Goal: Task Accomplishment & Management: Use online tool/utility

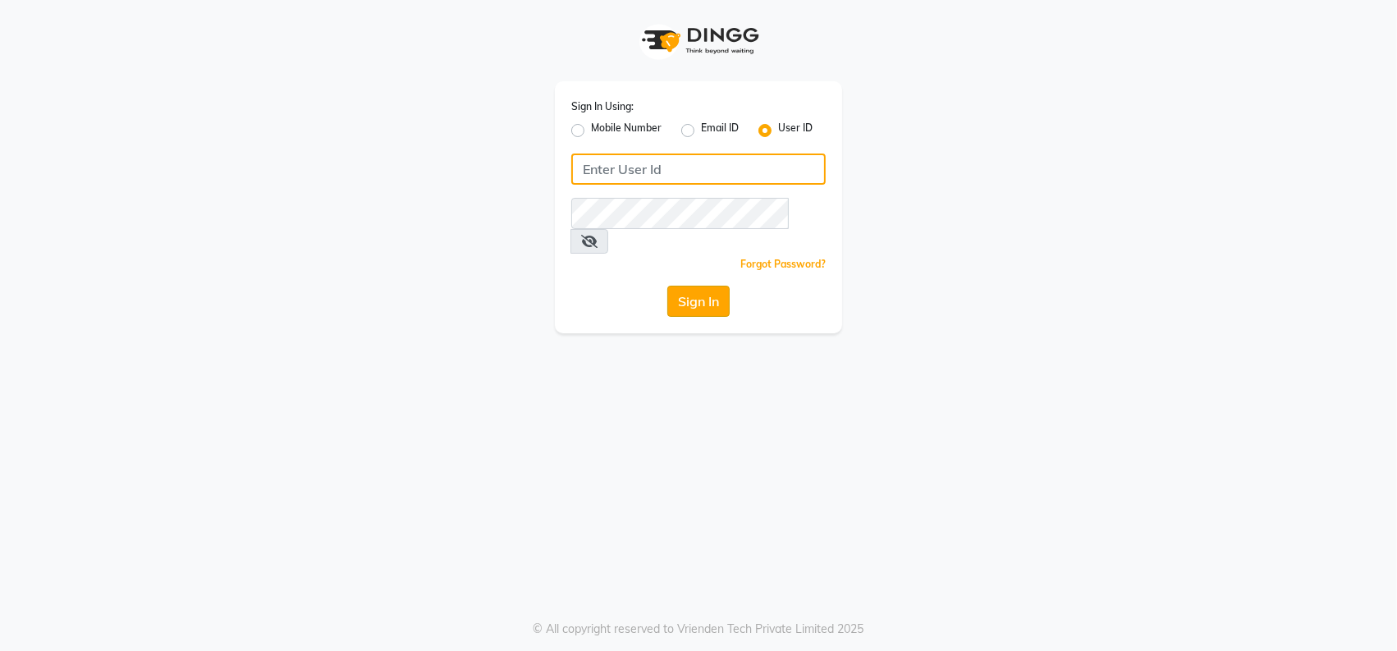
type input "cutnstyle"
click at [689, 286] on button "Sign In" at bounding box center [698, 301] width 62 height 31
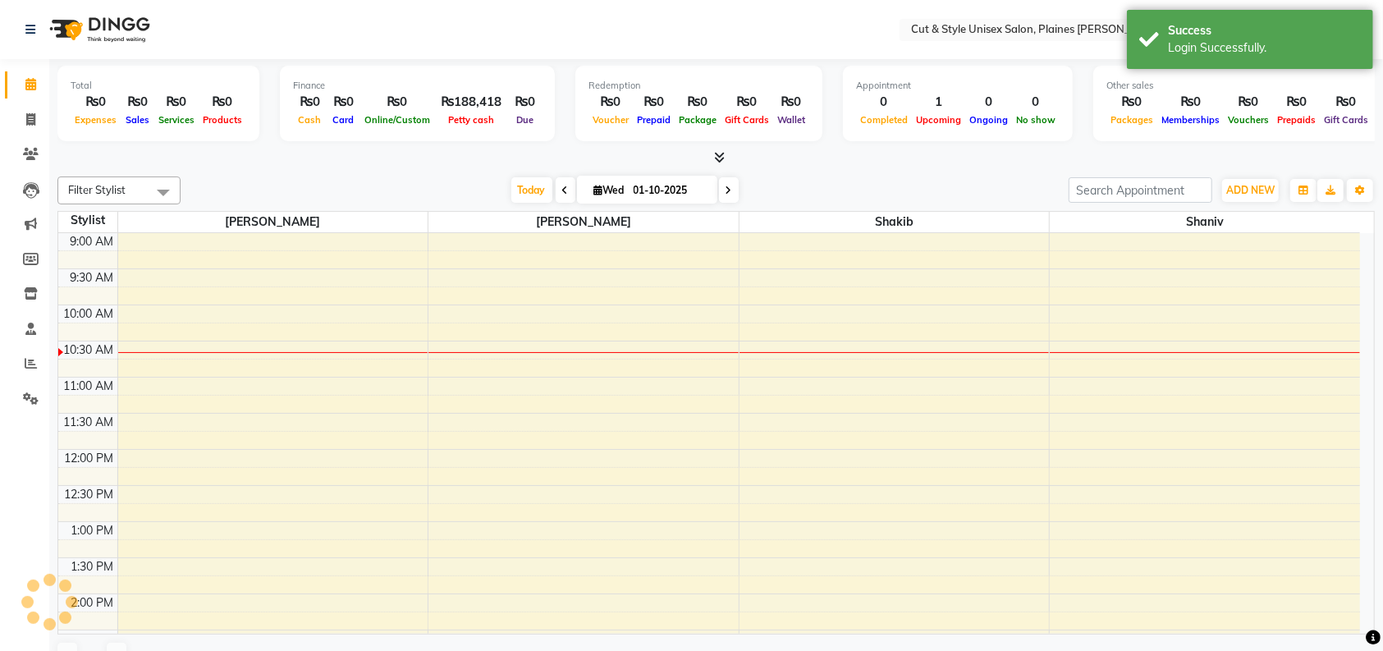
select select "en"
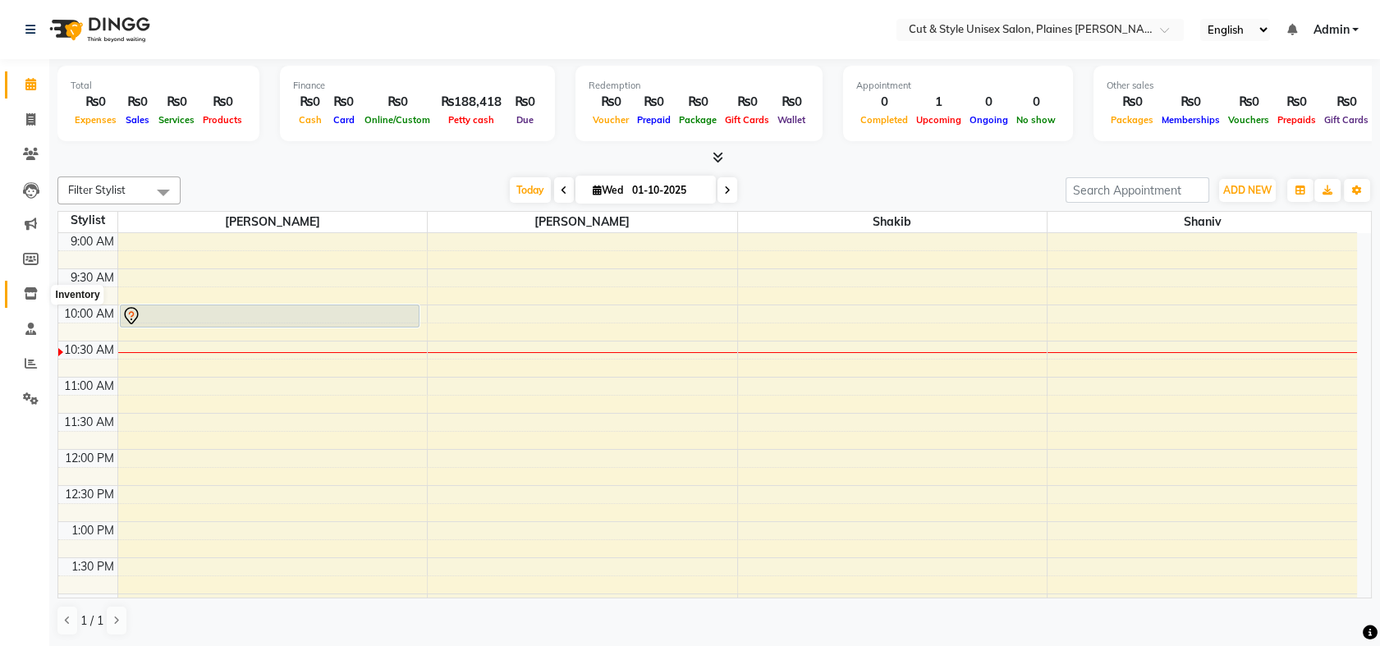
click at [28, 297] on icon at bounding box center [31, 293] width 14 height 12
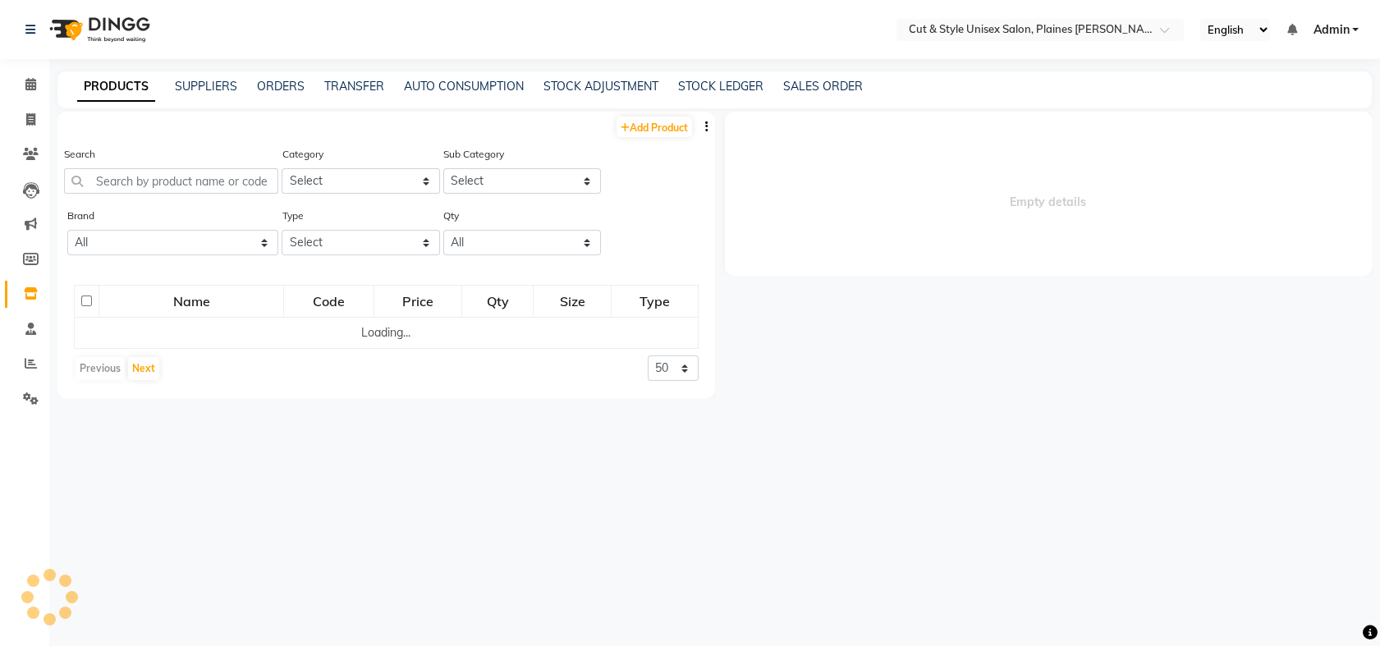
select select
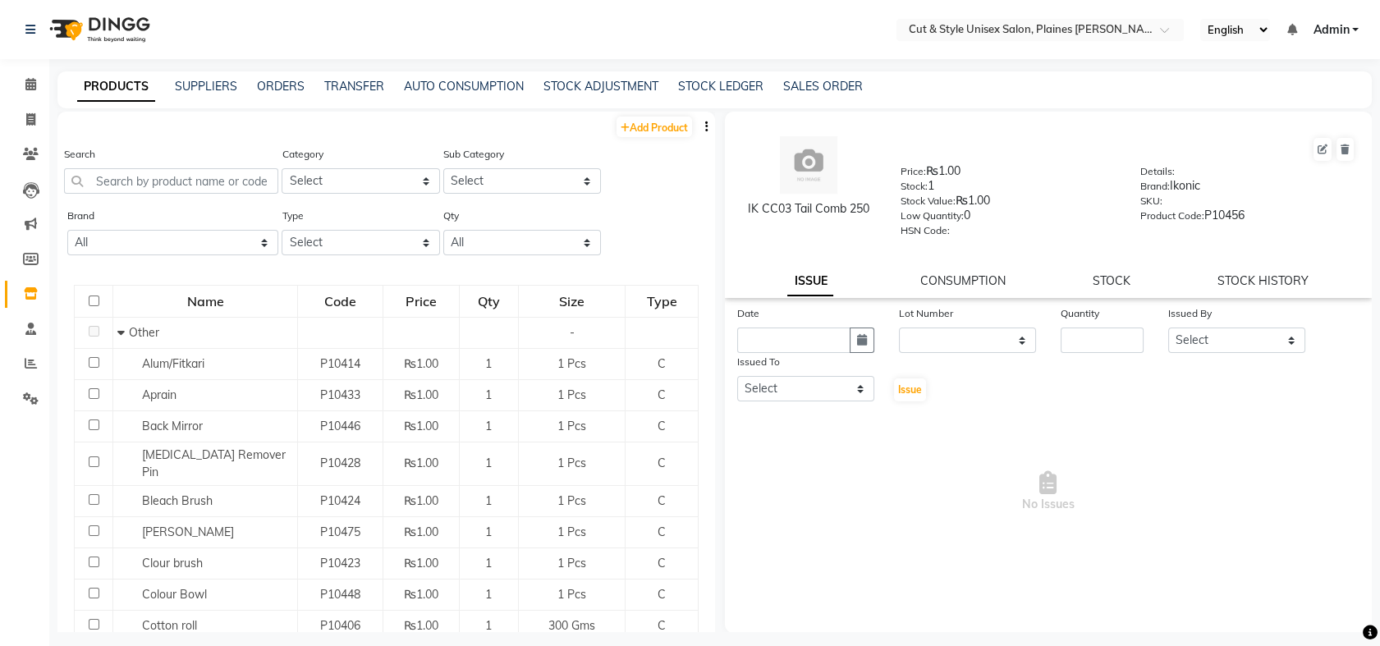
click at [117, 33] on img at bounding box center [98, 30] width 112 height 46
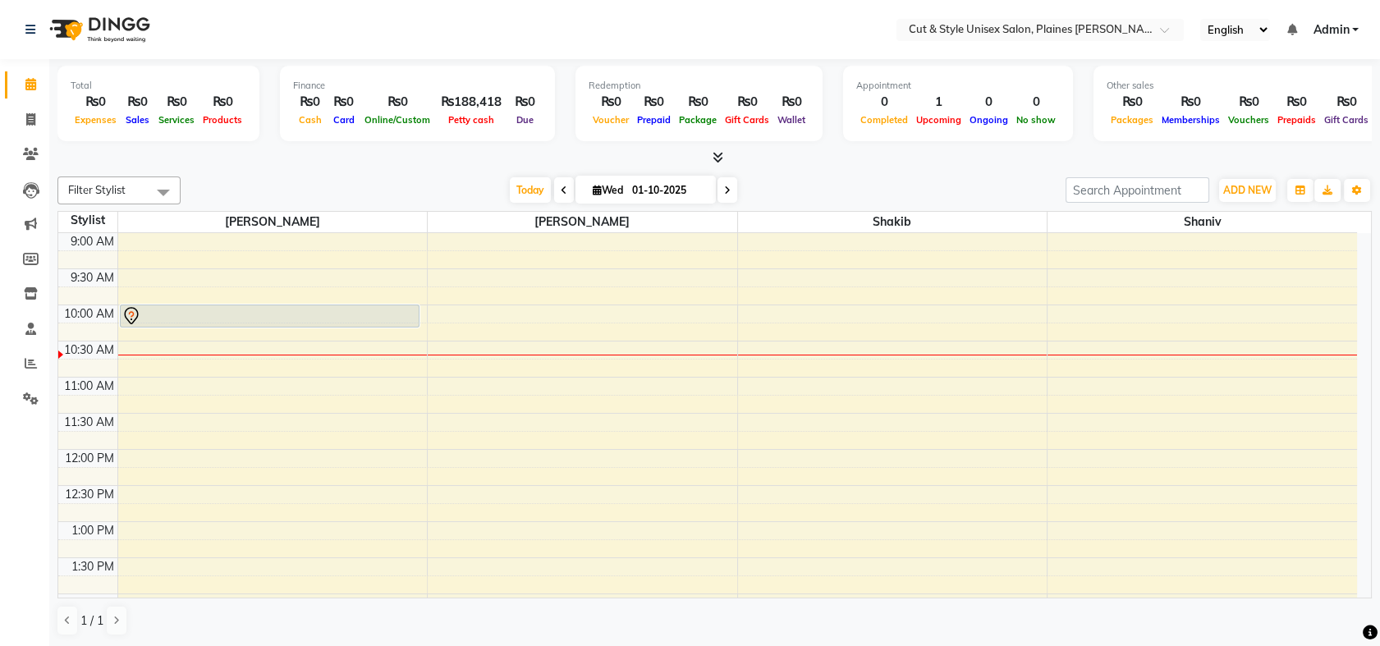
click at [554, 187] on span at bounding box center [564, 189] width 20 height 25
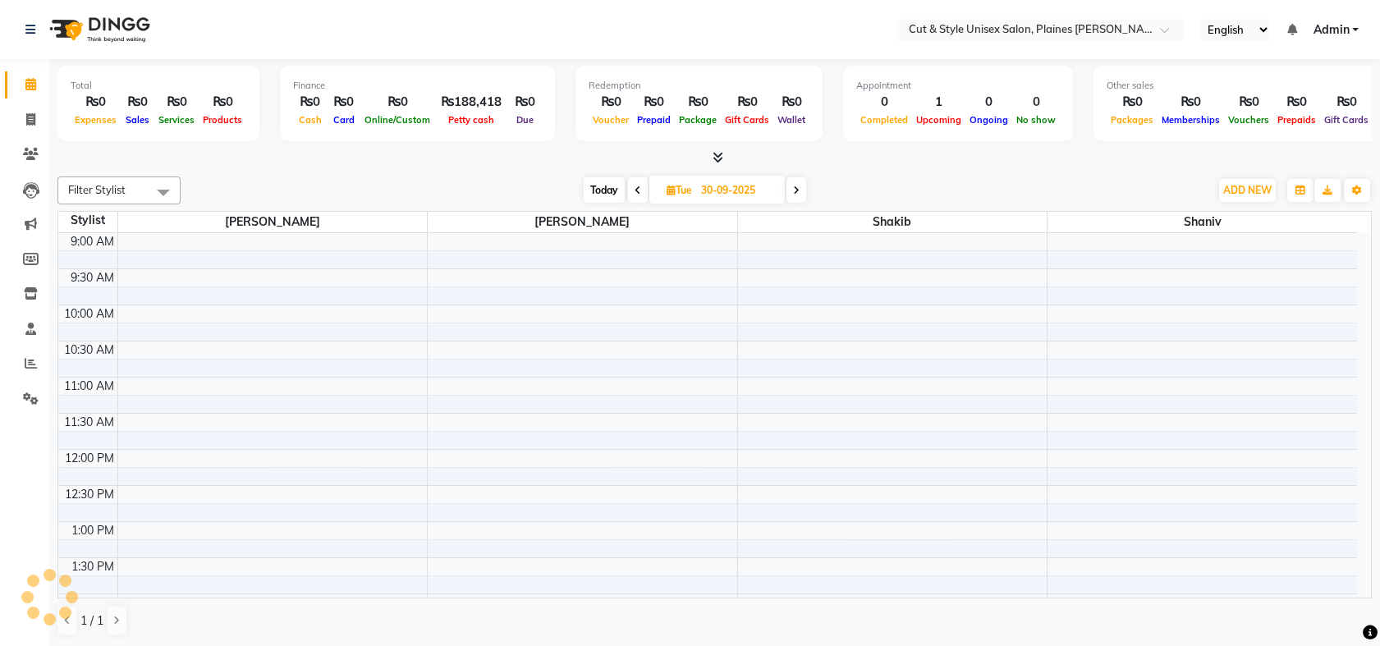
scroll to position [72, 0]
click at [631, 186] on span at bounding box center [638, 189] width 20 height 25
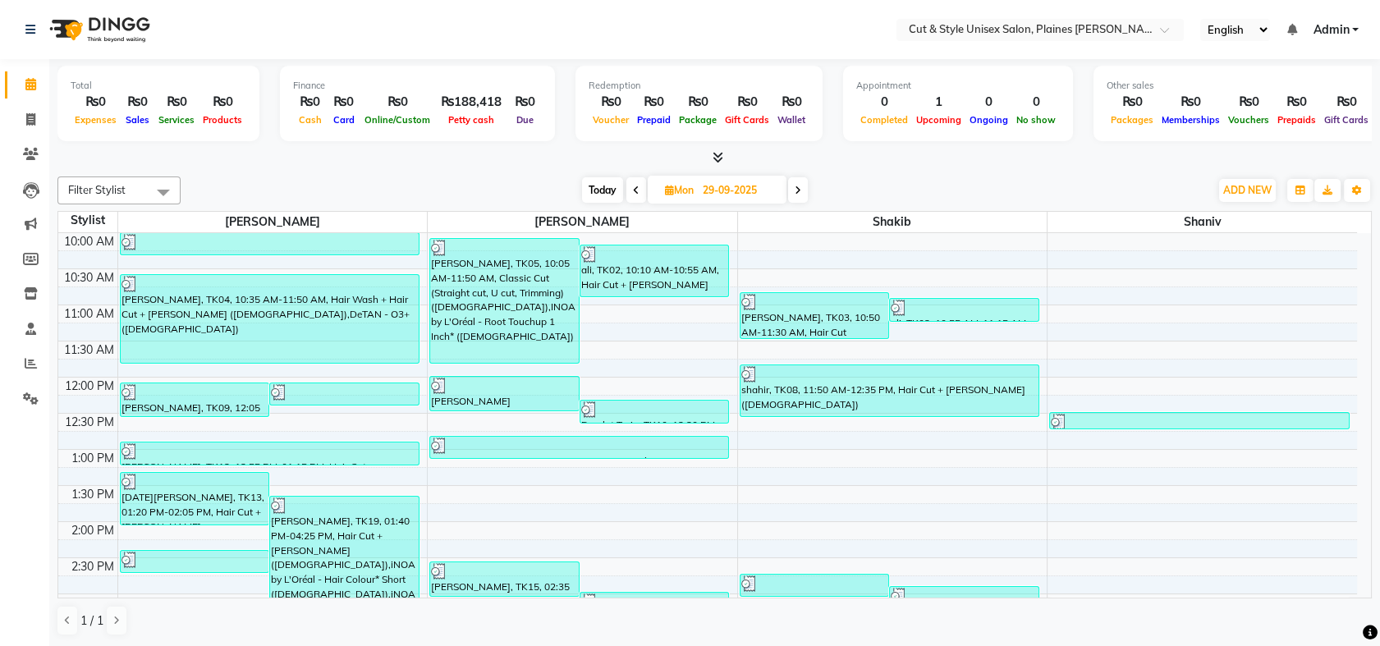
click at [797, 193] on icon at bounding box center [797, 190] width 7 height 10
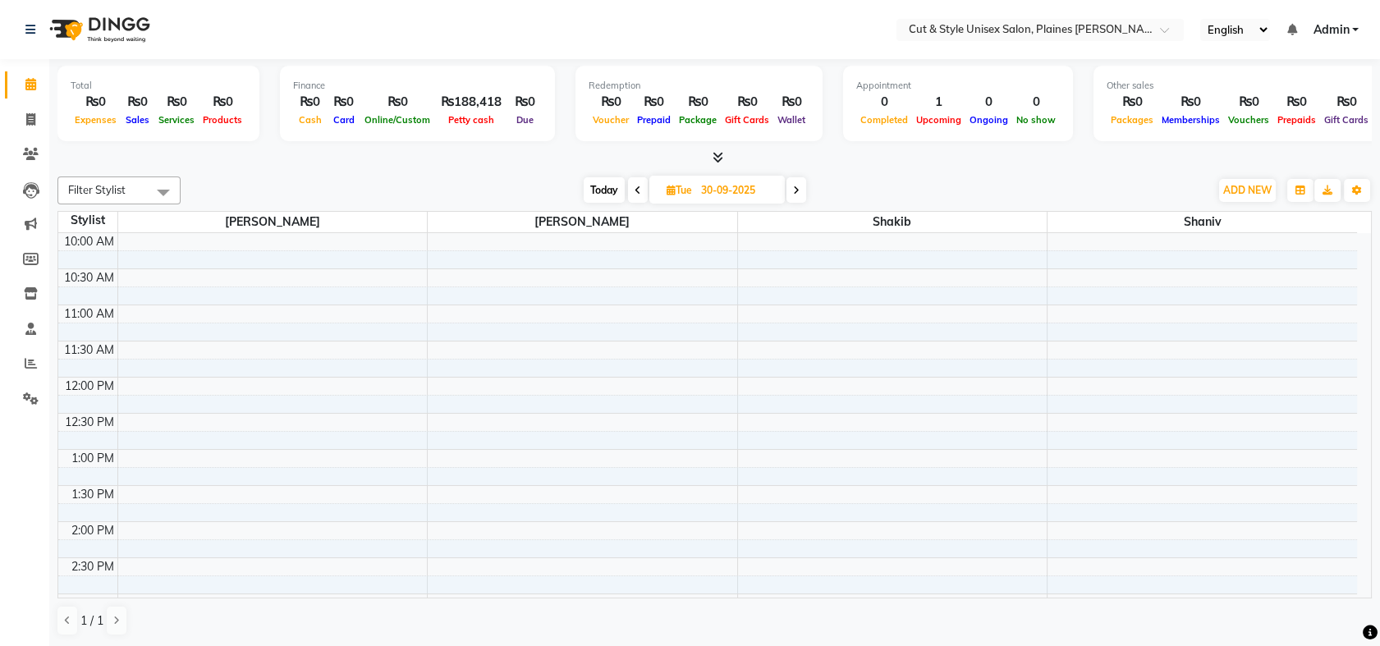
click at [797, 193] on icon at bounding box center [796, 190] width 7 height 10
type input "01-10-2025"
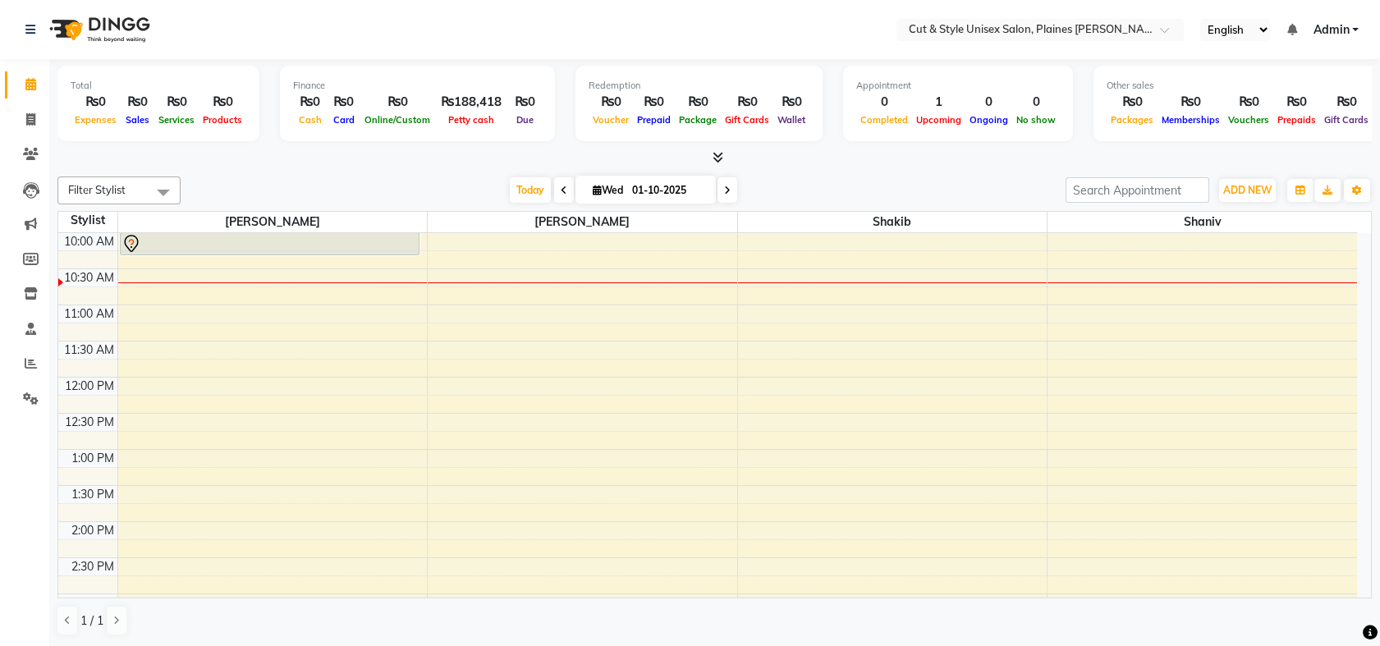
scroll to position [0, 0]
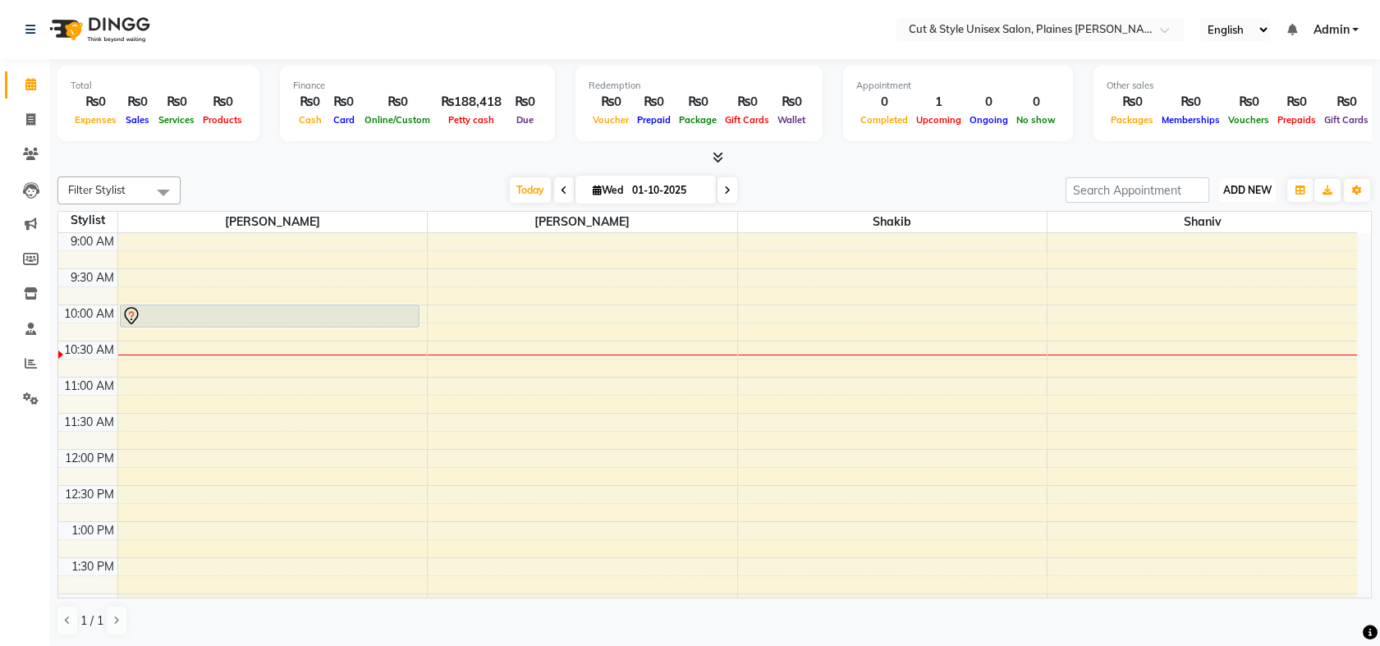
click at [1255, 190] on span "ADD NEW" at bounding box center [1247, 190] width 48 height 12
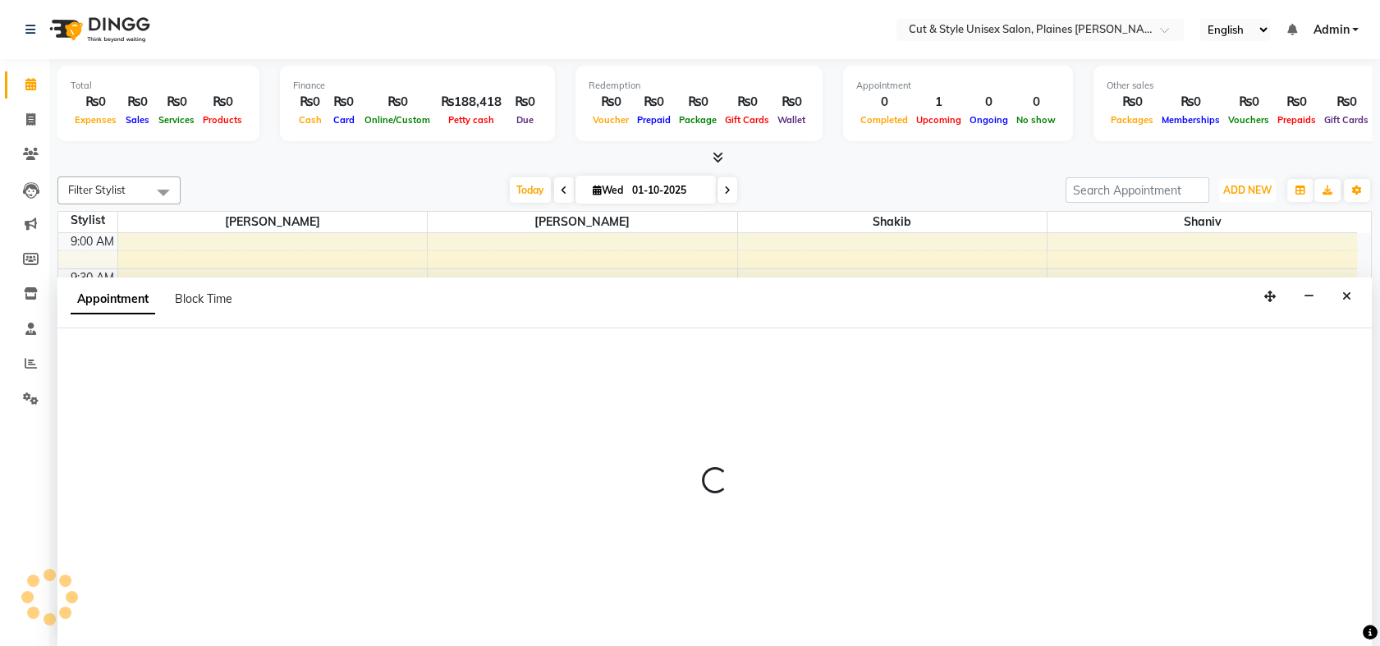
scroll to position [1, 0]
select select "68910"
select select "660"
select select "tentative"
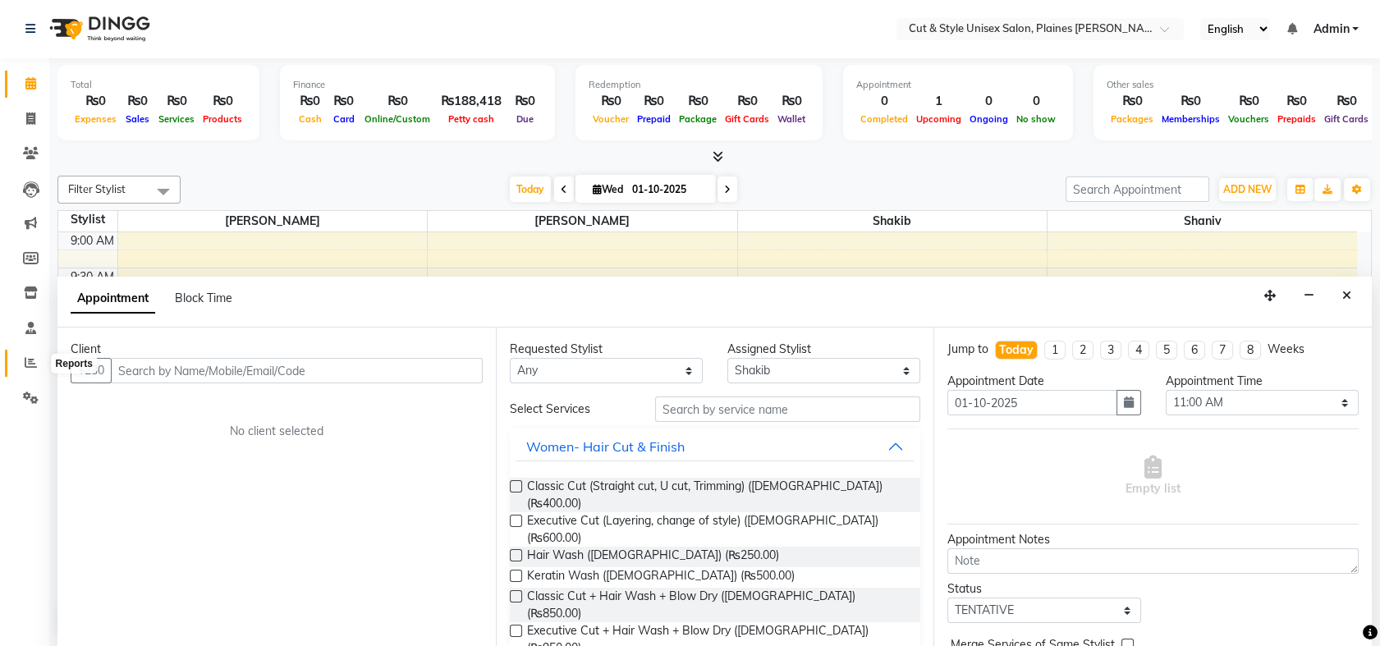
click at [30, 362] on icon at bounding box center [31, 362] width 12 height 12
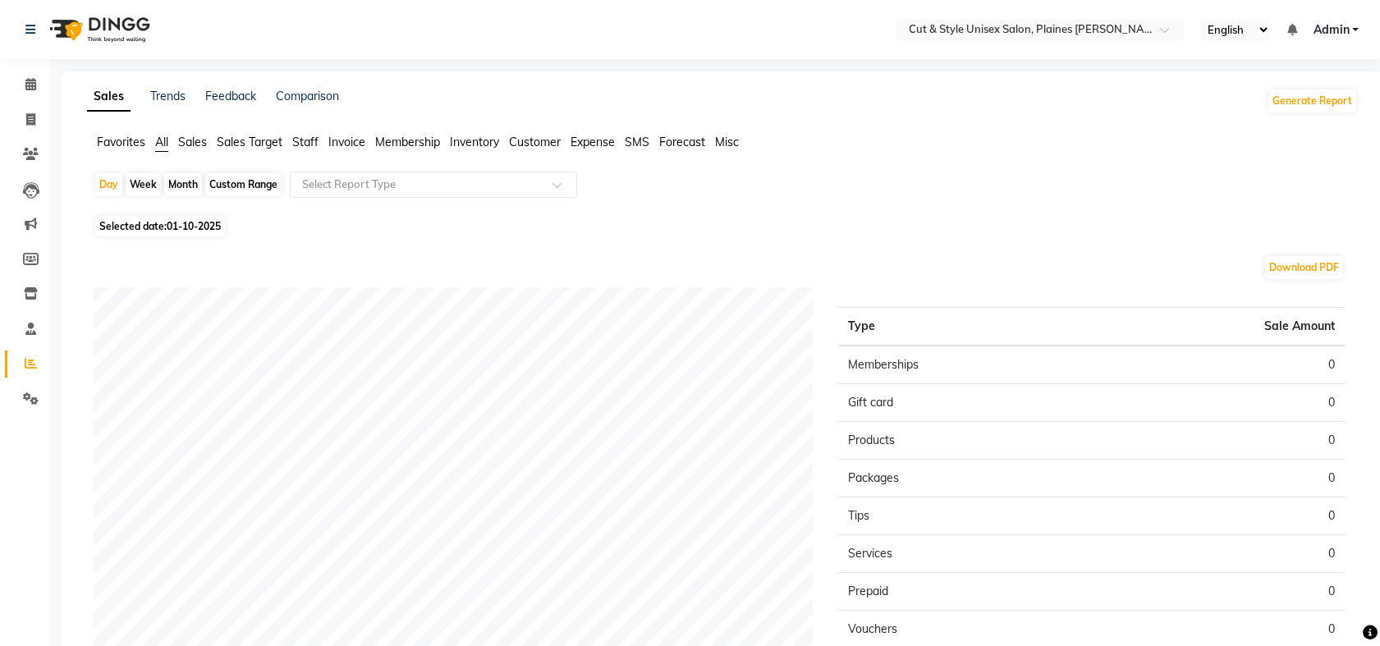
drag, startPoint x: 1166, startPoint y: 31, endPoint x: 988, endPoint y: 149, distance: 213.3
click at [988, 149] on ul "Favorites All Sales Sales Target Staff Invoice Membership Inventory Customer Ex…" at bounding box center [722, 143] width 1271 height 18
drag, startPoint x: 1162, startPoint y: 29, endPoint x: 997, endPoint y: 141, distance: 199.6
click at [997, 141] on ul "Favorites All Sales Sales Target Staff Invoice Membership Inventory Customer Ex…" at bounding box center [722, 143] width 1271 height 18
